Goal: Transaction & Acquisition: Book appointment/travel/reservation

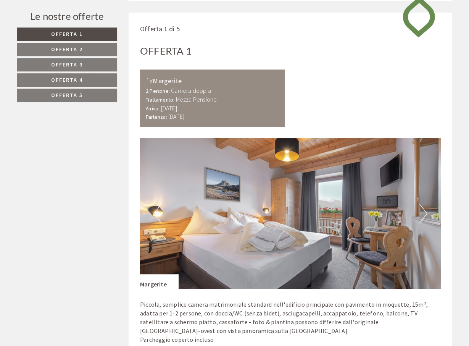
scroll to position [343, 0]
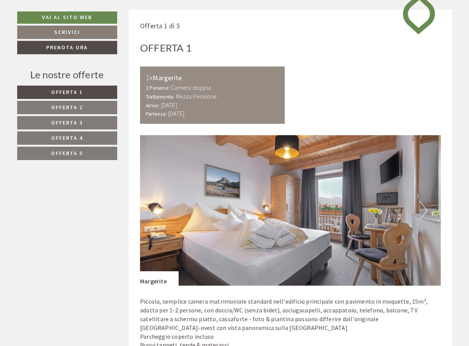
click at [311, 106] on div "1x Margerite 2 Persone: Camera doppia Trattamento: Mezza Pensione Arrivo: domen…" at bounding box center [290, 94] width 312 height 57
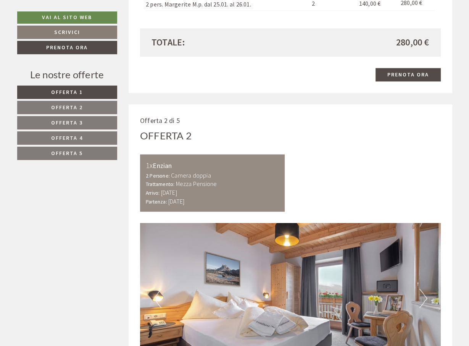
scroll to position [725, 0]
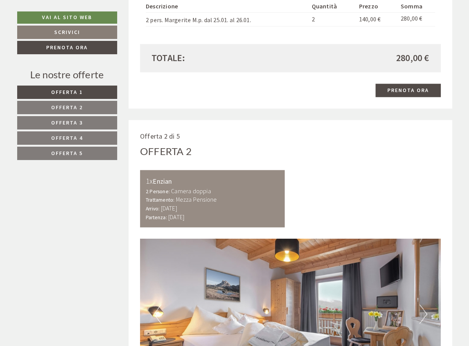
click at [70, 155] on span "Offerta 5" at bounding box center [67, 153] width 32 height 7
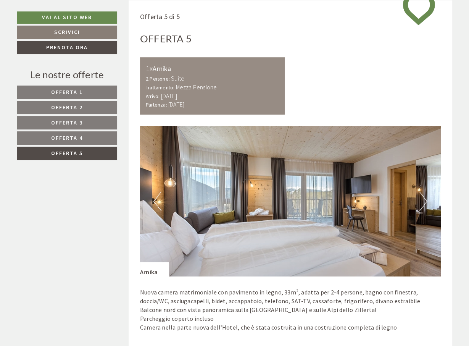
click at [68, 135] on span "Offerta 4" at bounding box center [67, 137] width 32 height 7
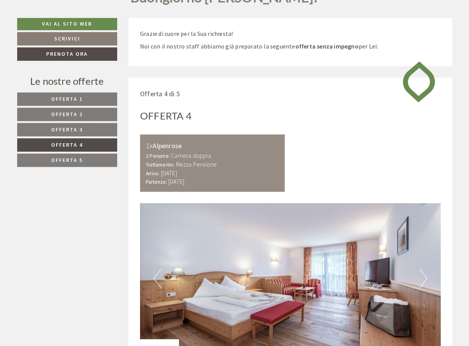
scroll to position [276, 0]
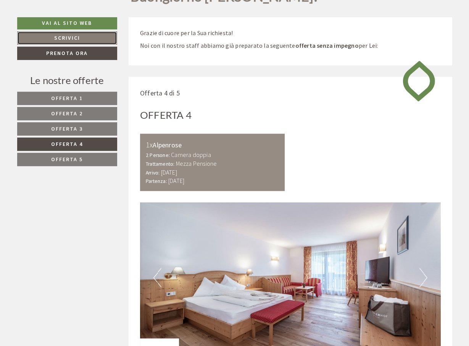
click at [78, 37] on link "Scrivici" at bounding box center [67, 37] width 100 height 13
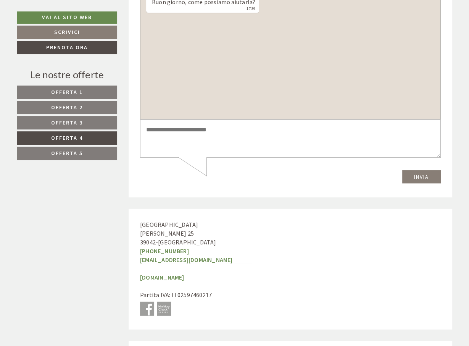
scroll to position [1701, 0]
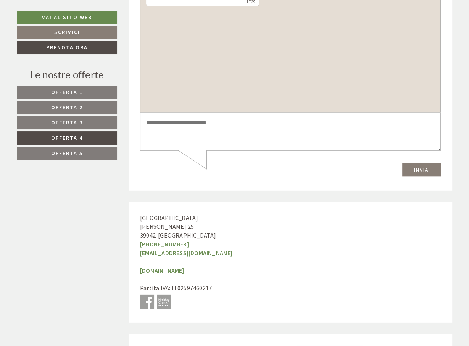
click at [273, 143] on textarea at bounding box center [290, 132] width 301 height 39
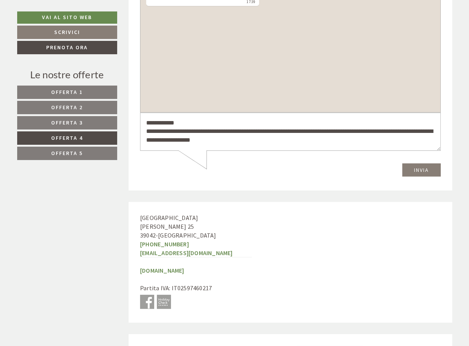
scroll to position [2, 0]
type textarea "**********"
click at [414, 173] on button "Invia" at bounding box center [421, 170] width 39 height 13
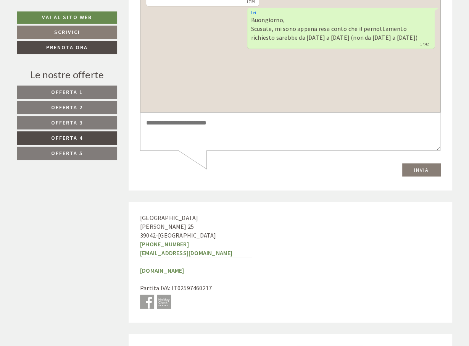
scroll to position [0, 0]
drag, startPoint x: 285, startPoint y: 141, endPoint x: 163, endPoint y: 129, distance: 123.4
click at [163, 129] on textarea at bounding box center [290, 132] width 300 height 38
click at [85, 91] on link "Offerta 1" at bounding box center [67, 91] width 100 height 13
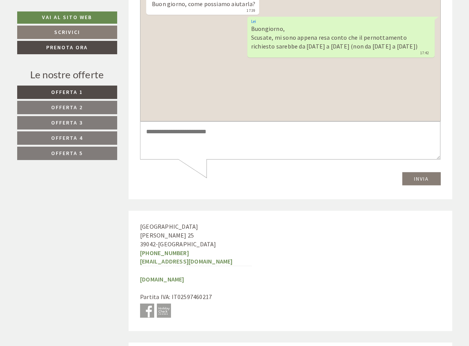
scroll to position [352, 0]
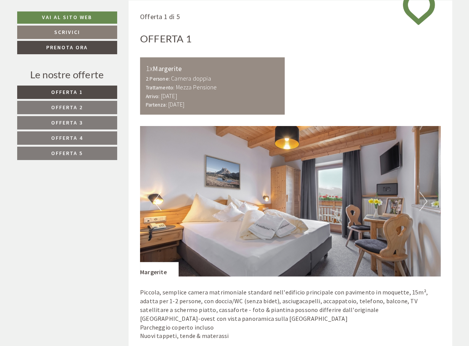
click at [98, 102] on link "Offerta 2" at bounding box center [67, 107] width 100 height 13
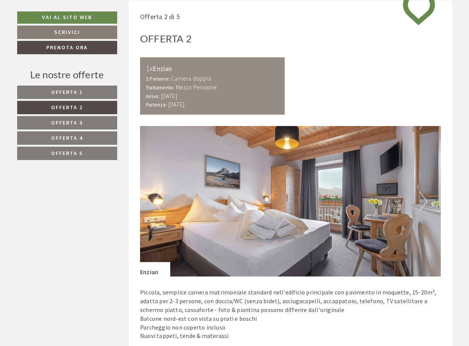
click at [89, 122] on link "Offerta 3" at bounding box center [67, 122] width 100 height 13
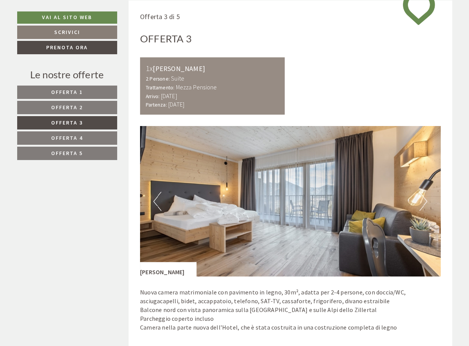
click at [88, 134] on link "Offerta 4" at bounding box center [67, 137] width 100 height 13
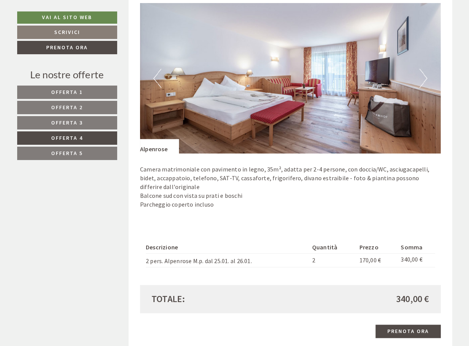
scroll to position [467, 0]
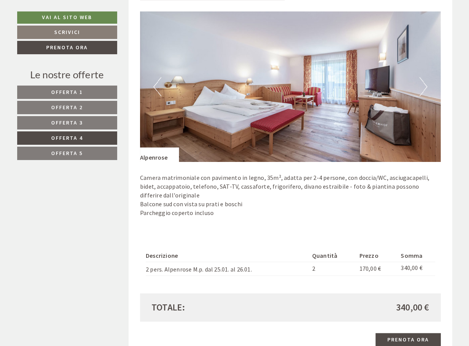
click at [420, 89] on button "Next" at bounding box center [423, 86] width 8 height 19
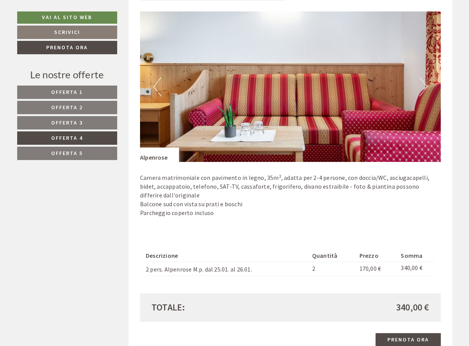
click at [420, 88] on button "Next" at bounding box center [423, 86] width 8 height 19
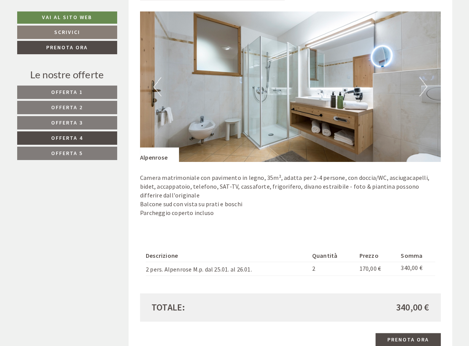
click at [420, 88] on button "Next" at bounding box center [423, 86] width 8 height 19
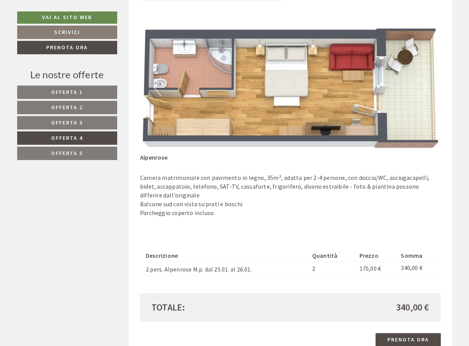
click at [420, 88] on button "Next" at bounding box center [423, 86] width 8 height 19
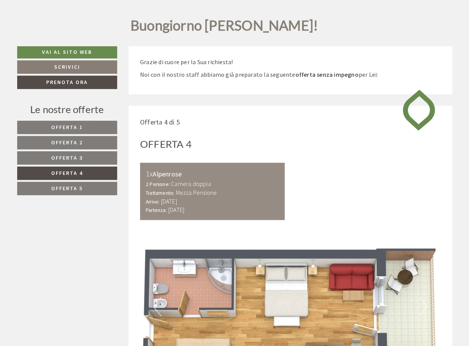
scroll to position [238, 0]
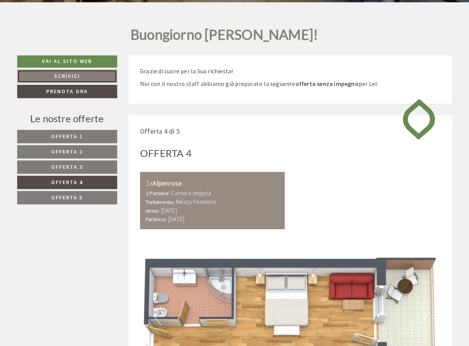
click at [77, 73] on link "Scrivici" at bounding box center [67, 75] width 100 height 13
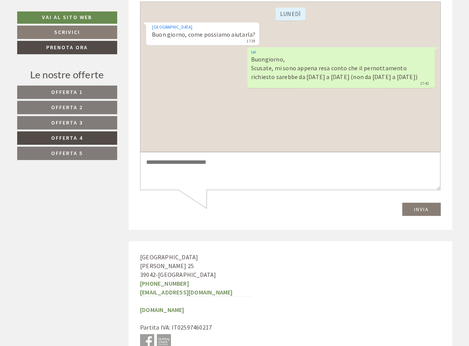
scroll to position [1656, 0]
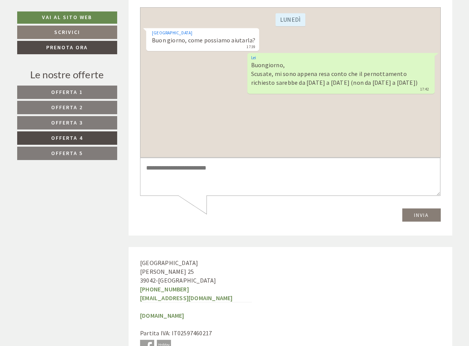
click at [268, 158] on textarea at bounding box center [290, 177] width 300 height 38
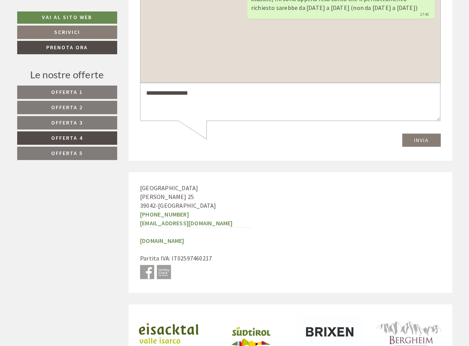
scroll to position [1732, 0]
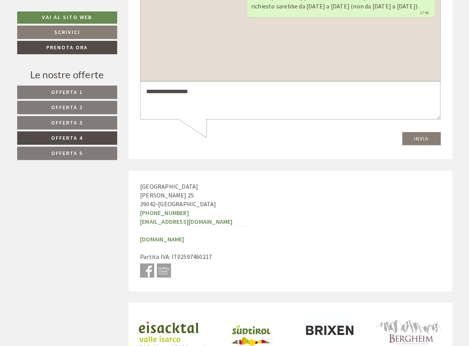
type textarea "**********"
click at [422, 139] on button "Invia" at bounding box center [421, 138] width 39 height 13
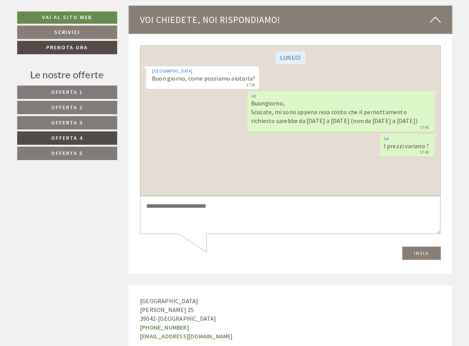
click at [69, 92] on span "Offerta 1" at bounding box center [67, 91] width 32 height 7
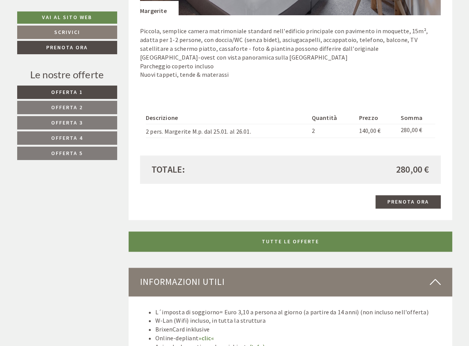
scroll to position [619, 0]
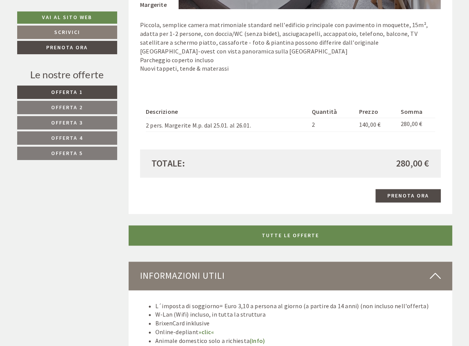
click at [90, 105] on link "Offerta 2" at bounding box center [67, 107] width 100 height 13
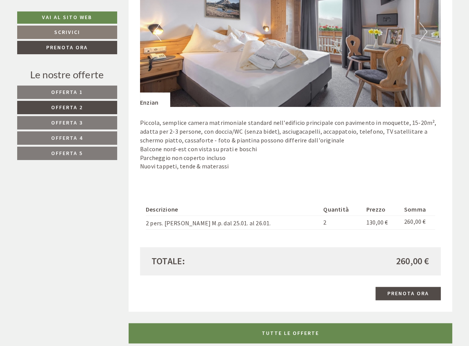
scroll to position [505, 0]
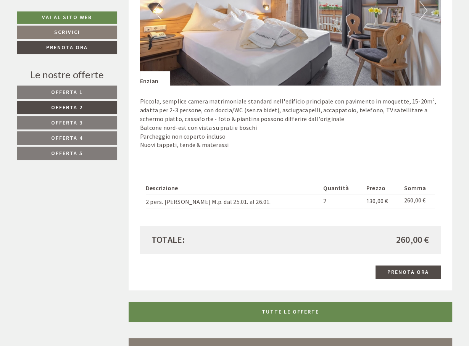
click at [88, 122] on link "Offerta 3" at bounding box center [67, 122] width 100 height 13
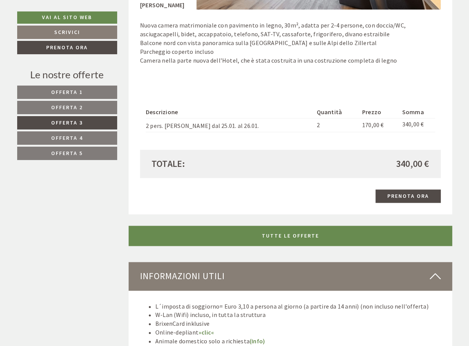
scroll to position [658, 0]
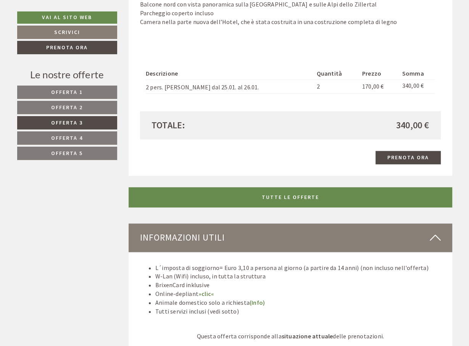
click at [79, 131] on link "Offerta 4" at bounding box center [67, 137] width 100 height 13
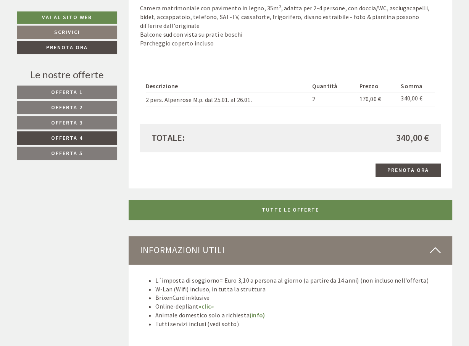
scroll to position [619, 0]
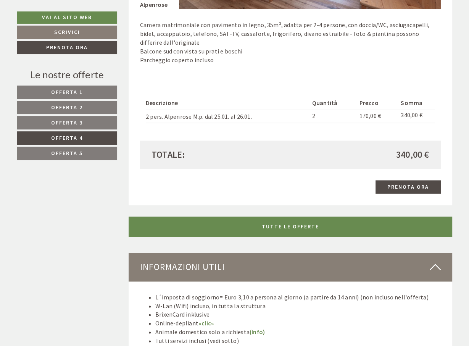
click at [76, 147] on link "Offerta 5" at bounding box center [67, 152] width 100 height 13
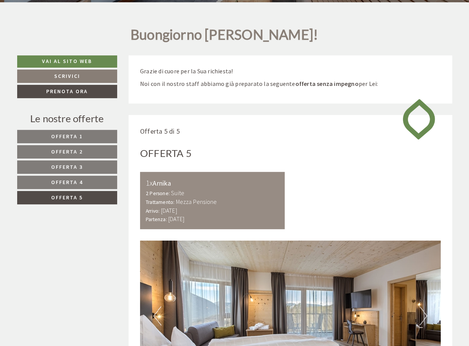
scroll to position [0, 0]
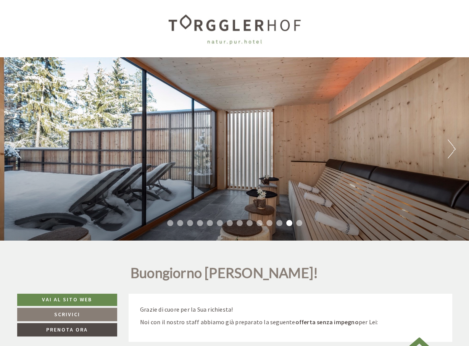
click at [175, 36] on div at bounding box center [234, 29] width 427 height 50
click at [226, 27] on div at bounding box center [234, 29] width 427 height 50
click at [221, 22] on div at bounding box center [234, 29] width 427 height 50
click at [172, 24] on div at bounding box center [234, 29] width 427 height 50
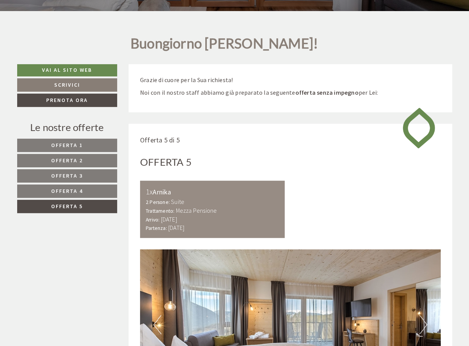
scroll to position [229, 0]
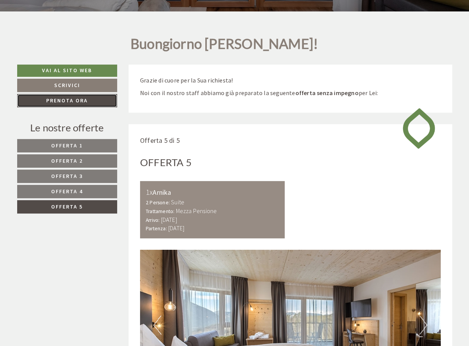
click at [92, 98] on link "Prenota ora" at bounding box center [67, 100] width 100 height 13
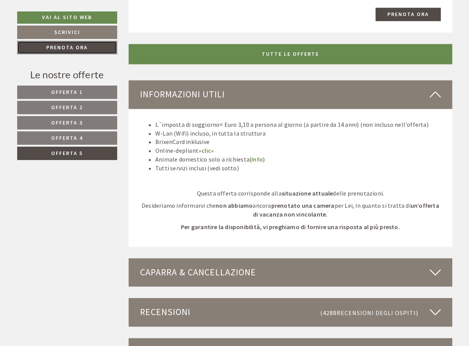
scroll to position [836, 0]
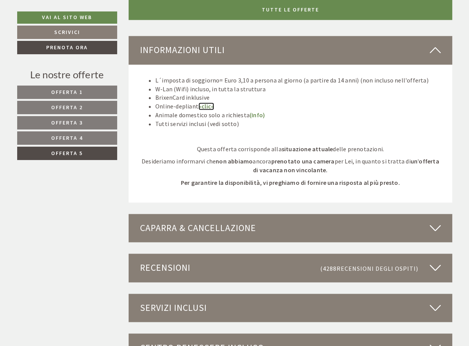
click at [204, 106] on link "»clic«" at bounding box center [206, 106] width 16 height 8
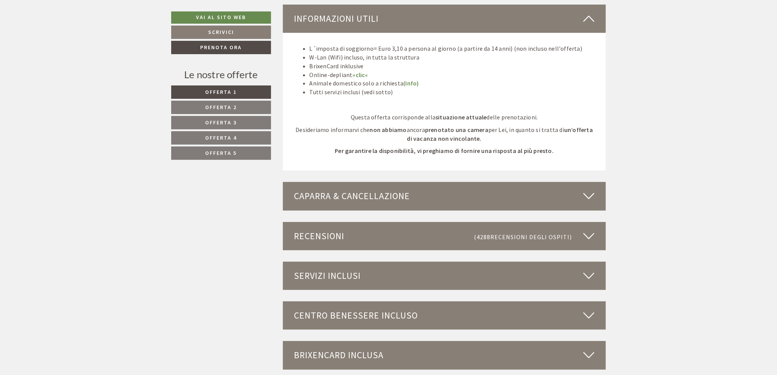
scroll to position [2022, 0]
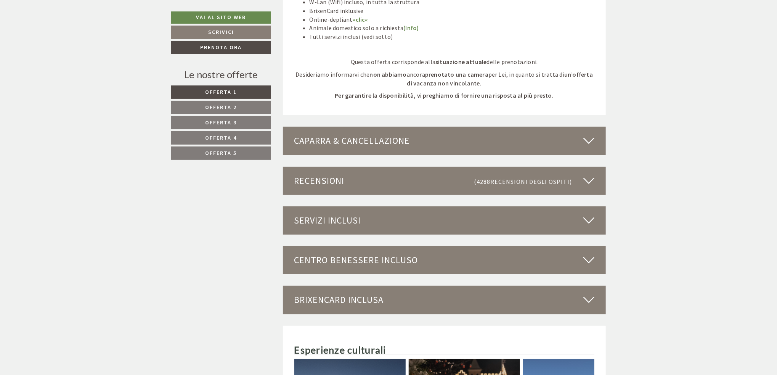
click at [592, 223] on icon at bounding box center [589, 220] width 11 height 13
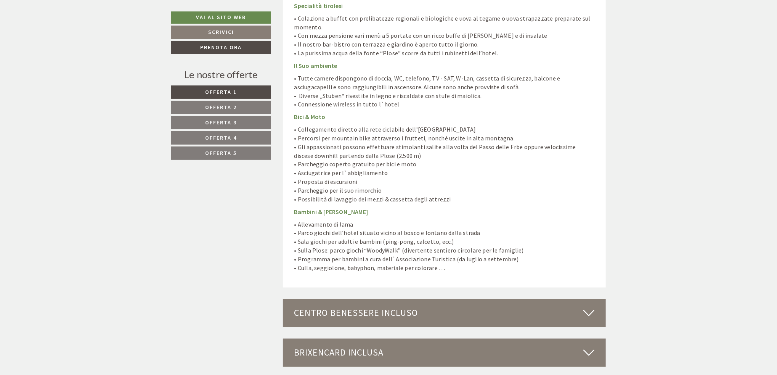
scroll to position [2708, 0]
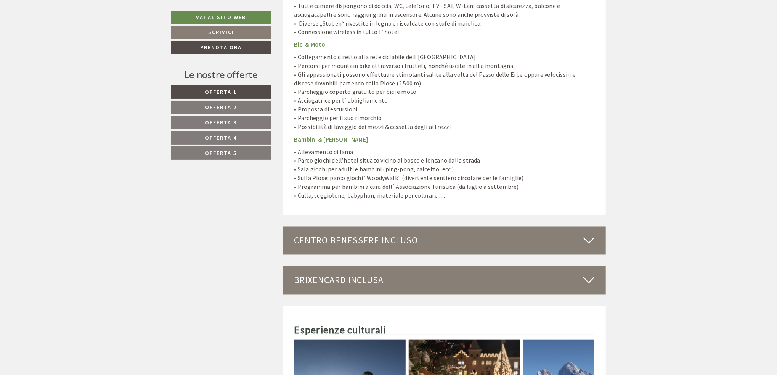
click at [591, 234] on icon at bounding box center [589, 240] width 11 height 13
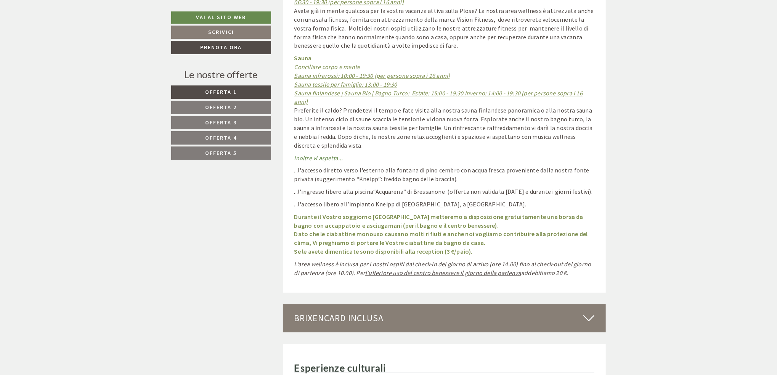
scroll to position [3319, 0]
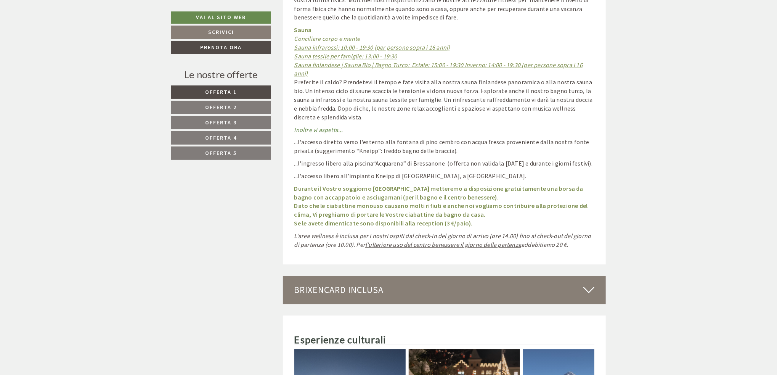
click at [585, 283] on icon at bounding box center [589, 289] width 11 height 13
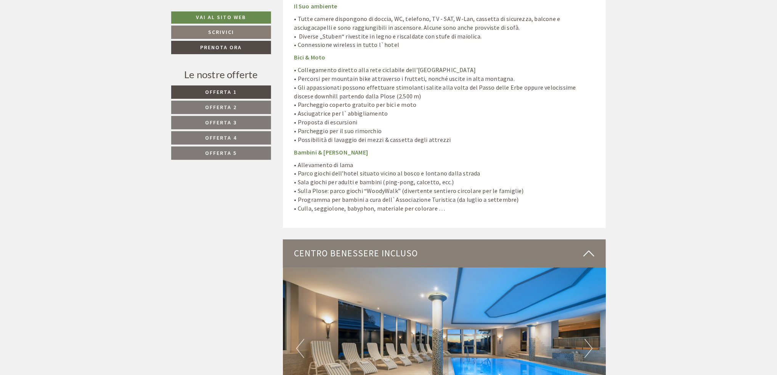
scroll to position [2785, 0]
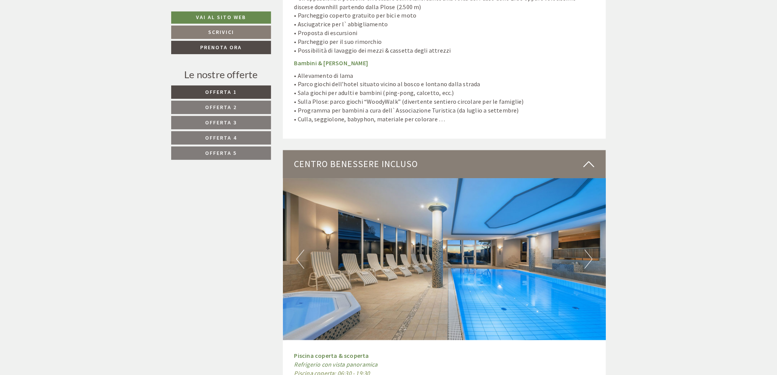
drag, startPoint x: 588, startPoint y: 143, endPoint x: 555, endPoint y: 166, distance: 39.3
click at [588, 158] on icon at bounding box center [589, 164] width 11 height 13
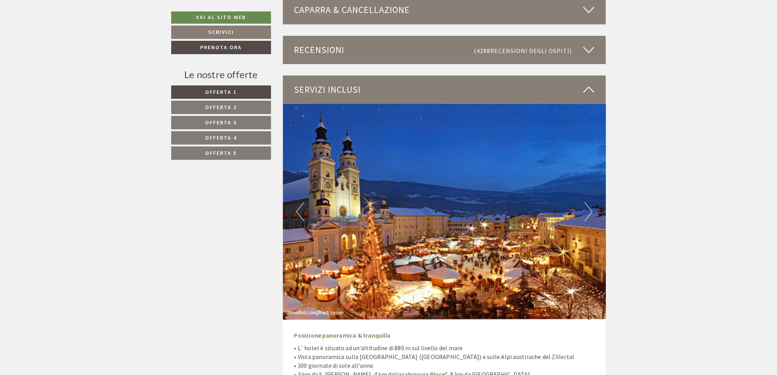
scroll to position [2136, 0]
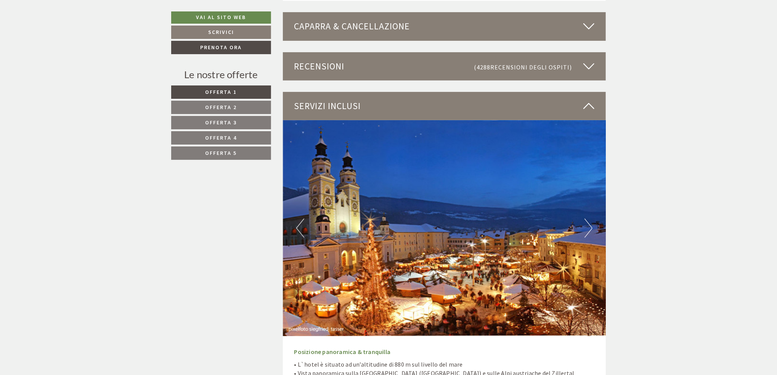
click at [591, 108] on icon at bounding box center [589, 106] width 11 height 13
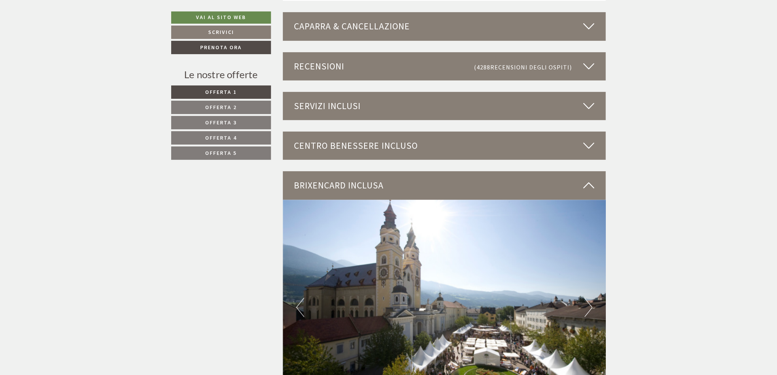
click at [590, 103] on icon at bounding box center [589, 106] width 11 height 13
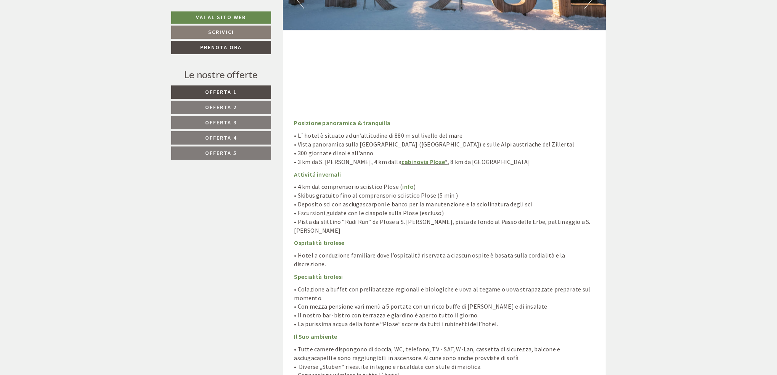
scroll to position [2479, 0]
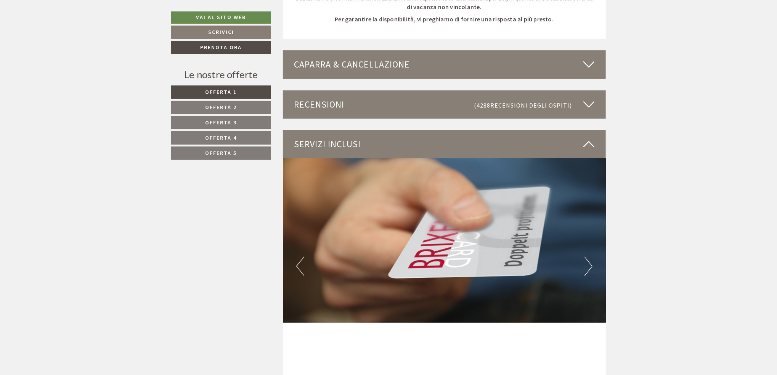
click at [238, 91] on link "Offerta 1" at bounding box center [221, 91] width 100 height 13
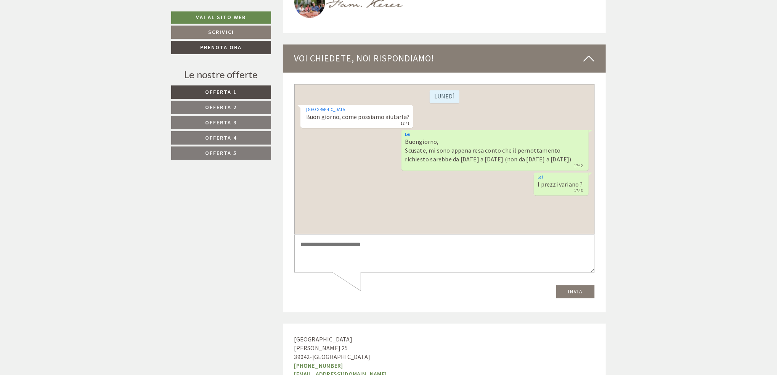
scroll to position [2840, 0]
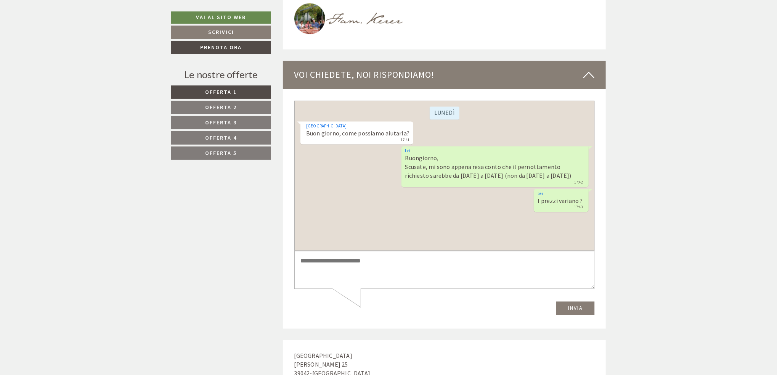
click at [359, 204] on div "Lei I prezzi variano ? 17:43" at bounding box center [444, 201] width 288 height 25
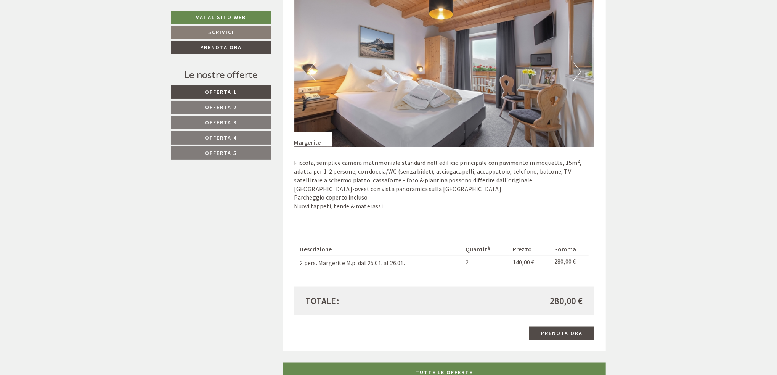
scroll to position [610, 0]
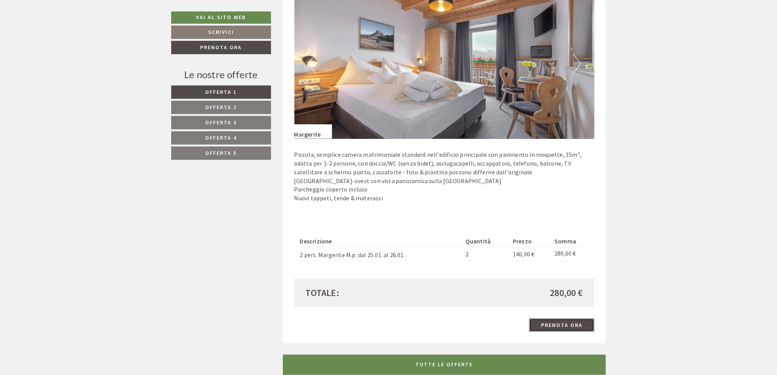
click at [558, 323] on link "Prenota ora" at bounding box center [561, 325] width 65 height 13
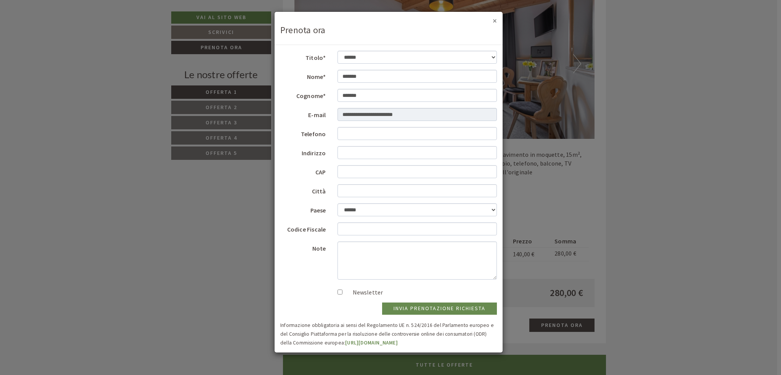
click at [493, 21] on button "×" at bounding box center [495, 21] width 4 height 8
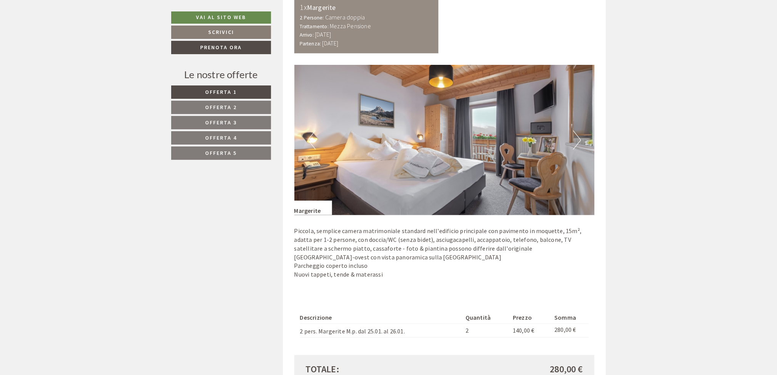
scroll to position [534, 0]
click at [225, 108] on span "Offerta 2" at bounding box center [222, 107] width 32 height 7
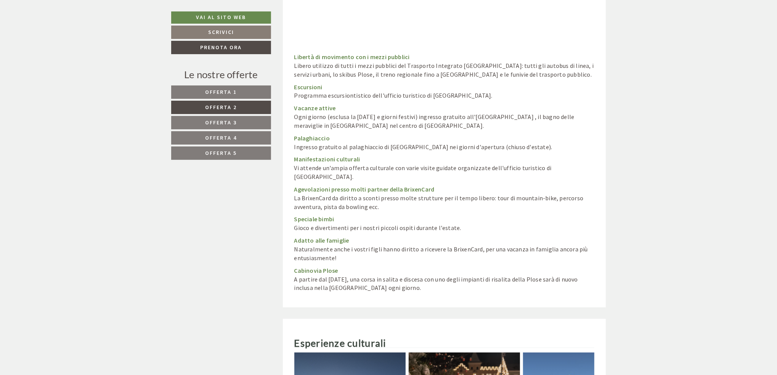
scroll to position [2191, 0]
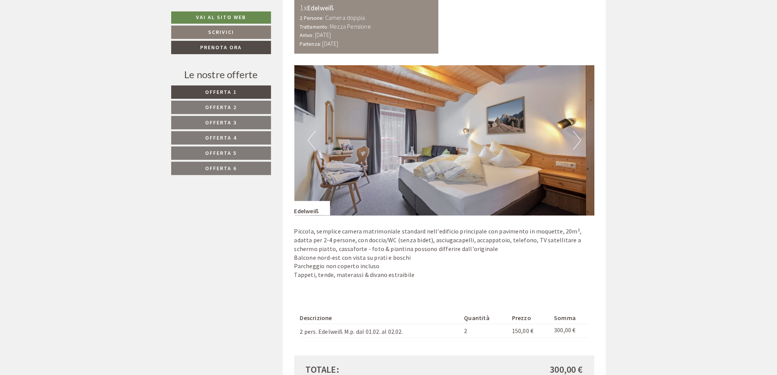
scroll to position [534, 0]
click at [243, 109] on link "Offerta 2" at bounding box center [221, 107] width 100 height 13
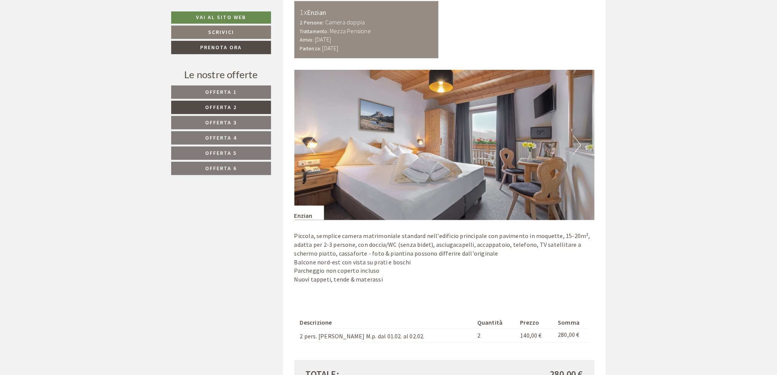
scroll to position [549, 0]
